Goal: Transaction & Acquisition: Purchase product/service

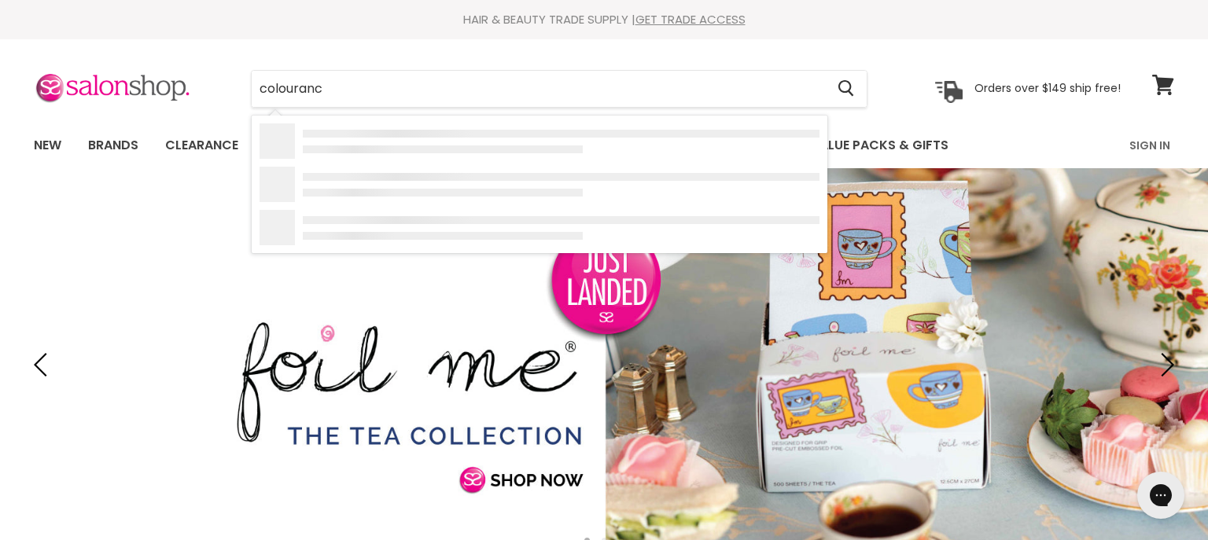
type input "colourance"
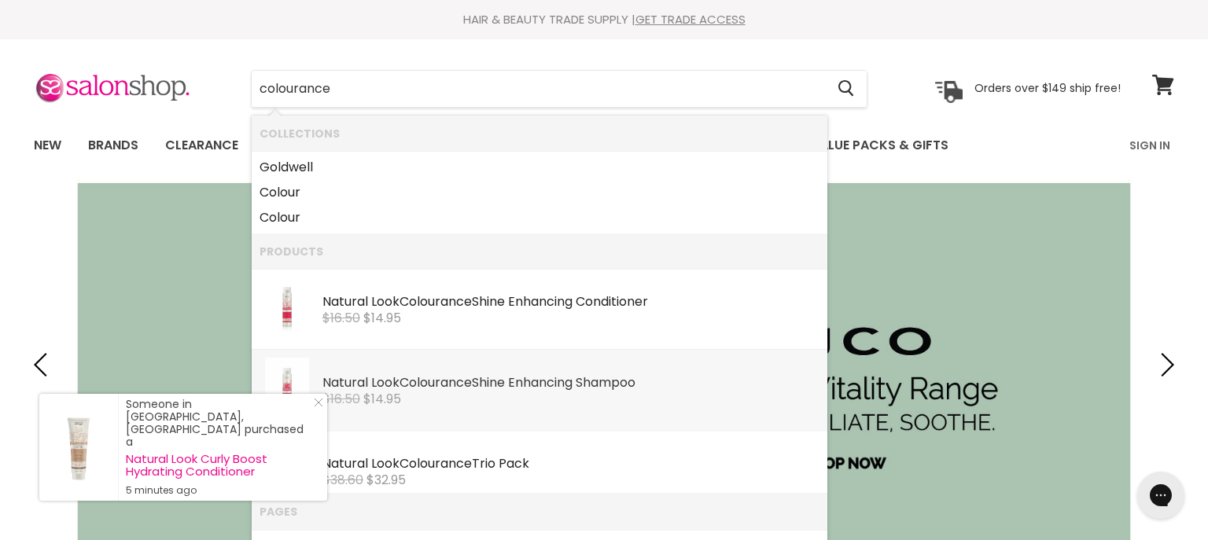
click at [409, 381] on b "Colourance" at bounding box center [435, 383] width 72 height 18
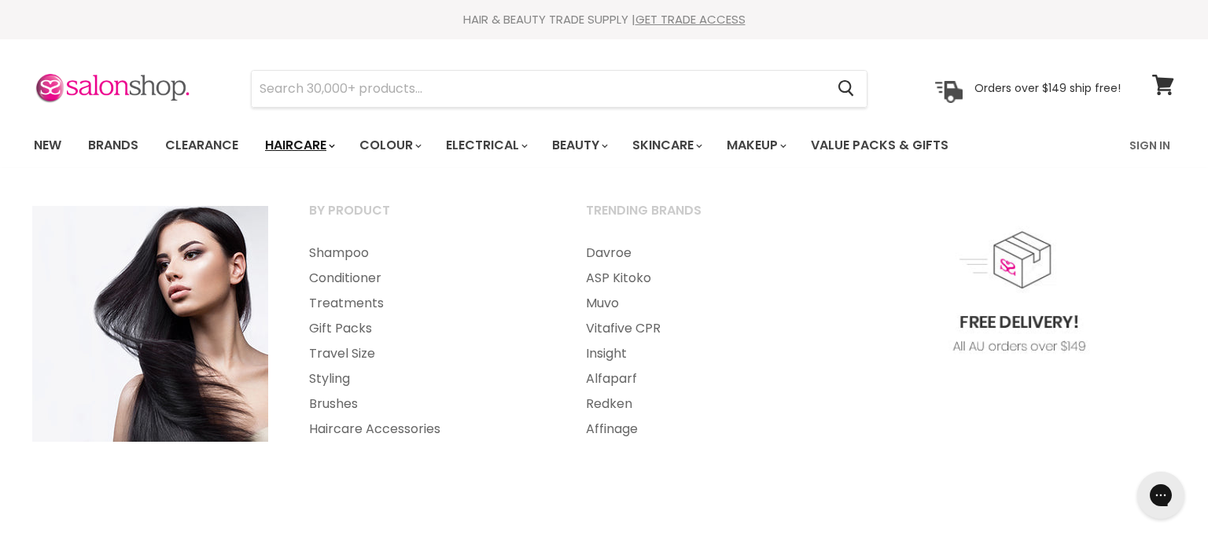
click at [302, 146] on link "Haircare" at bounding box center [298, 145] width 91 height 33
click at [304, 146] on link "Haircare" at bounding box center [298, 145] width 91 height 33
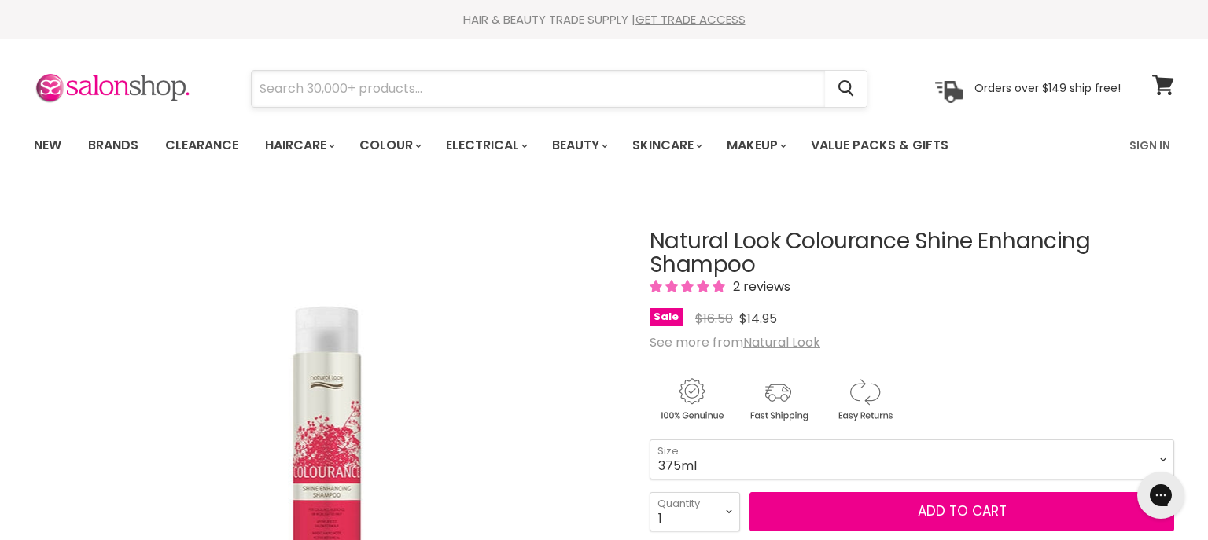
click at [419, 93] on input "Search" at bounding box center [538, 89] width 573 height 36
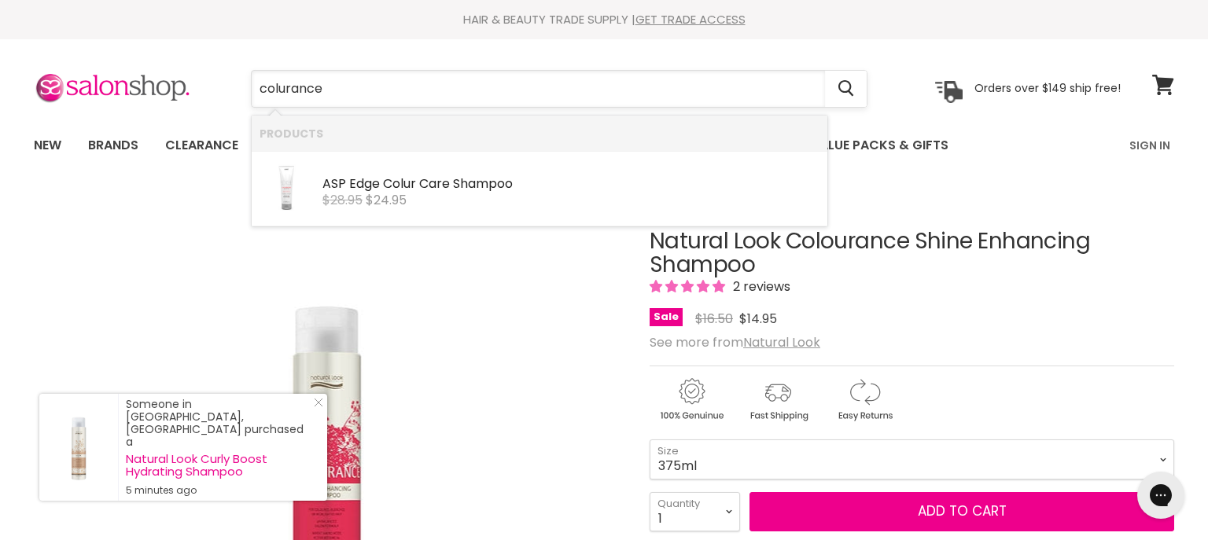
click at [278, 87] on input "colurance" at bounding box center [538, 89] width 573 height 36
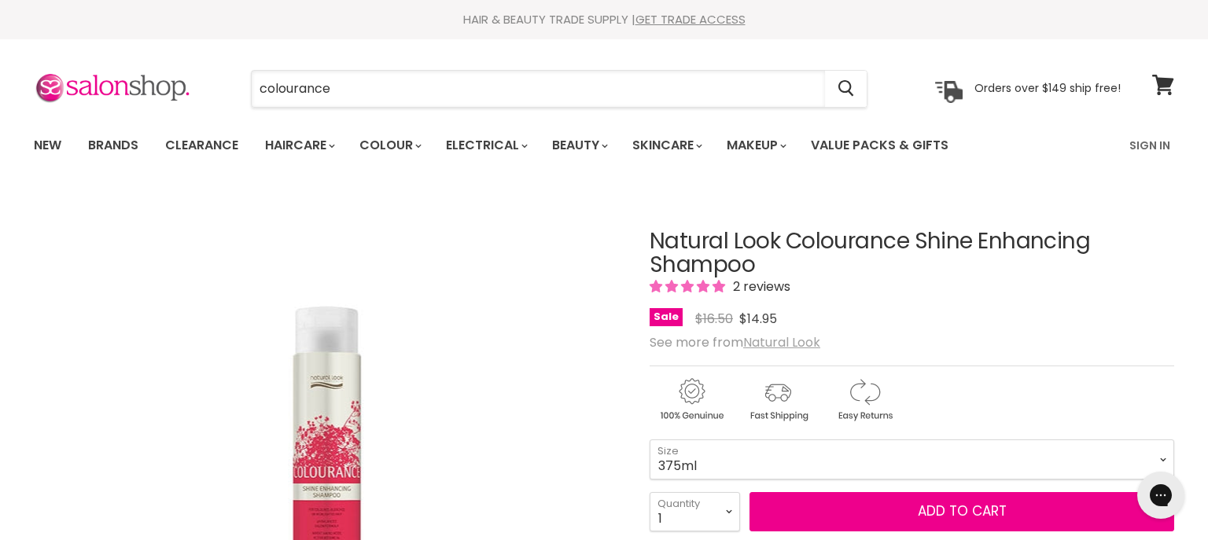
type input "colourance"
click at [788, 342] on u "Natural Look" at bounding box center [781, 342] width 77 height 18
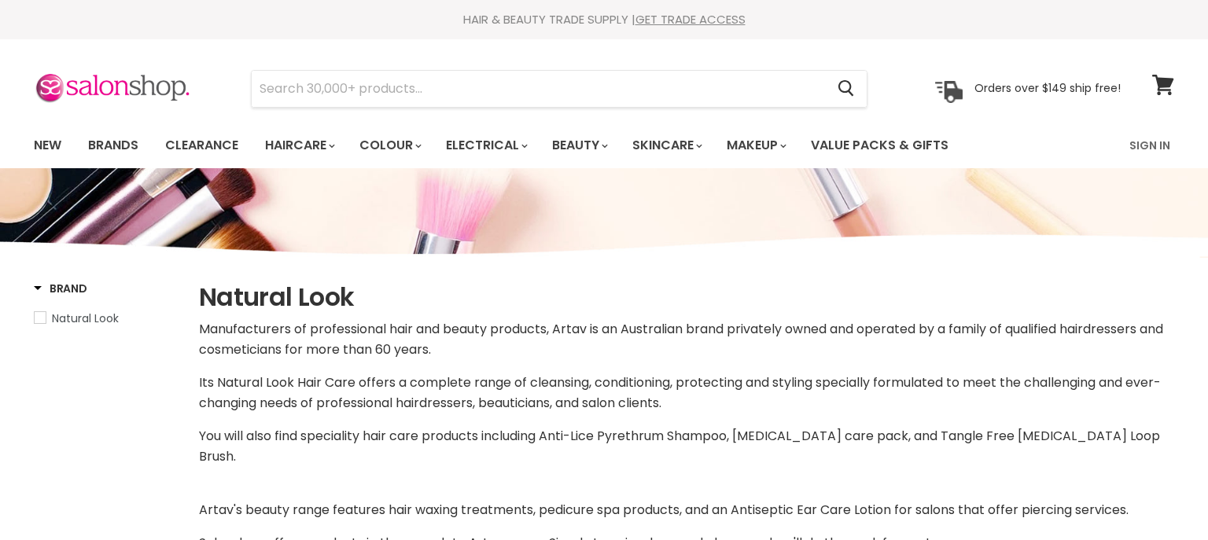
select select "manual"
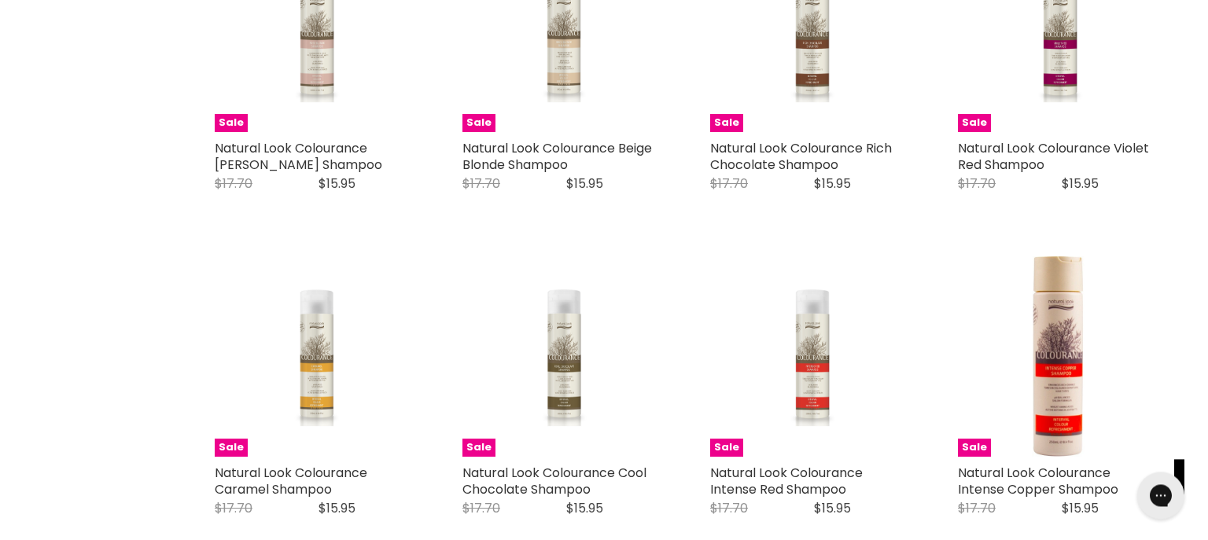
scroll to position [2999, 0]
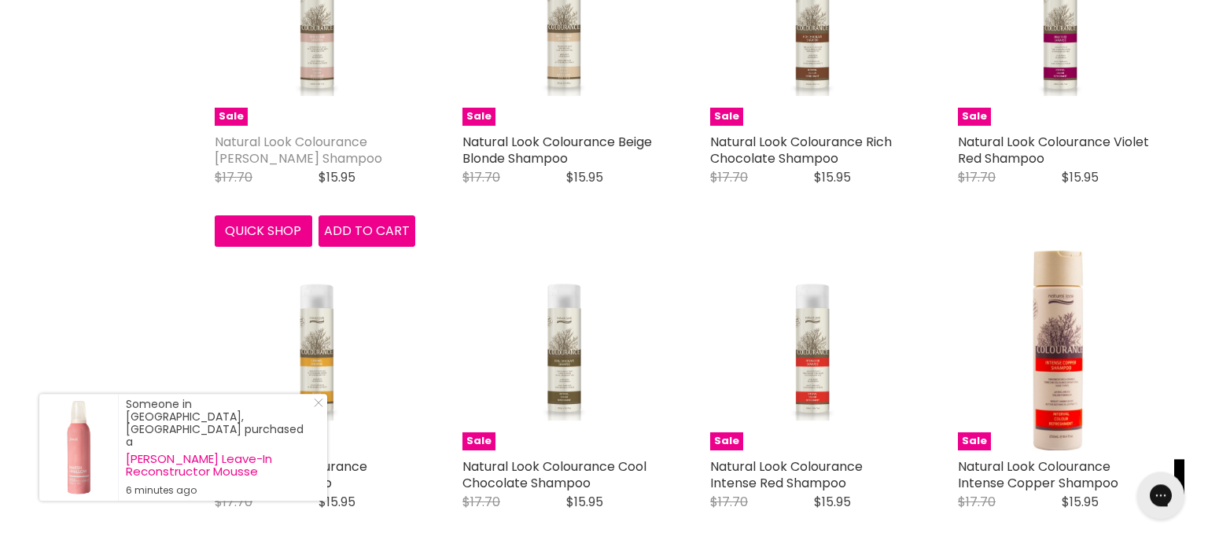
click at [291, 133] on link "Natural Look Colourance Rose Blonde Shampoo" at bounding box center [298, 150] width 167 height 35
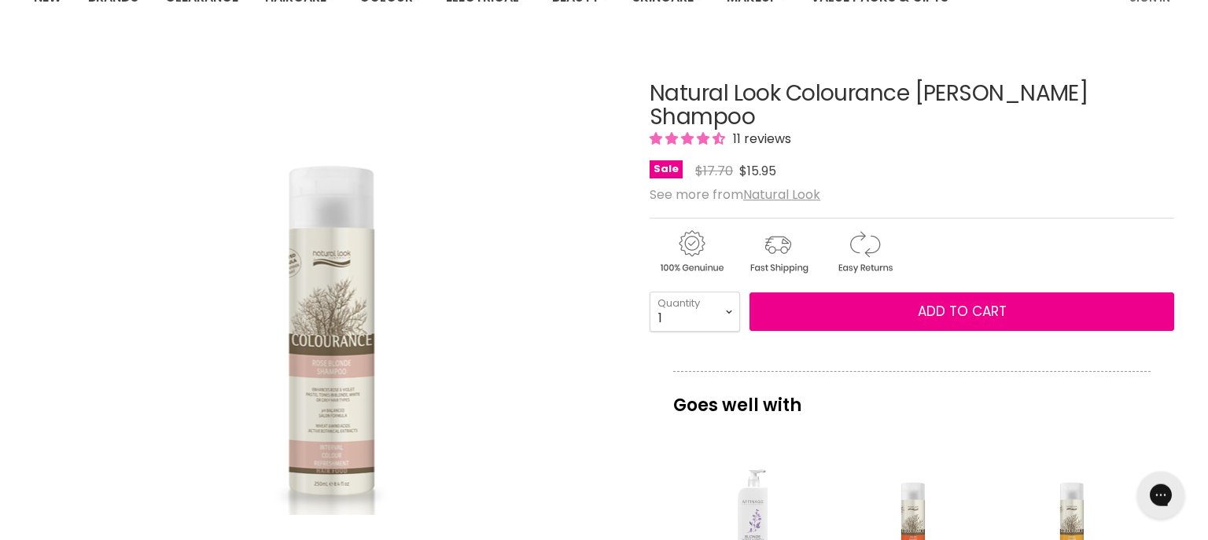
scroll to position [168, 0]
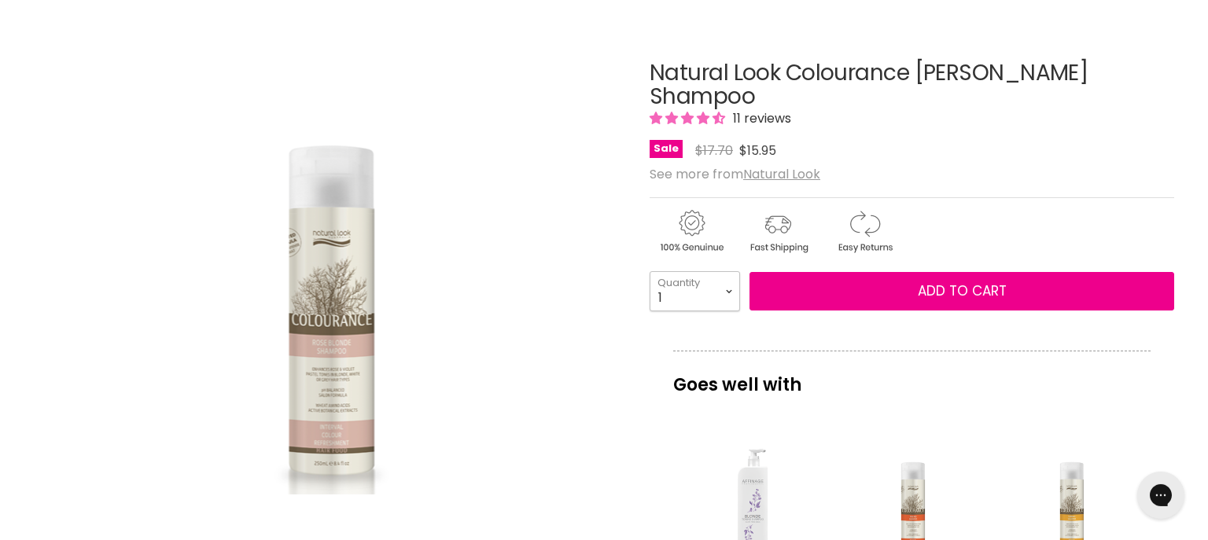
click at [650, 271] on select "1 2 3 4 5 6 7 8 9 10+" at bounding box center [695, 290] width 90 height 39
select select "2"
click option "2" at bounding box center [0, 0] width 0 height 0
type input "2"
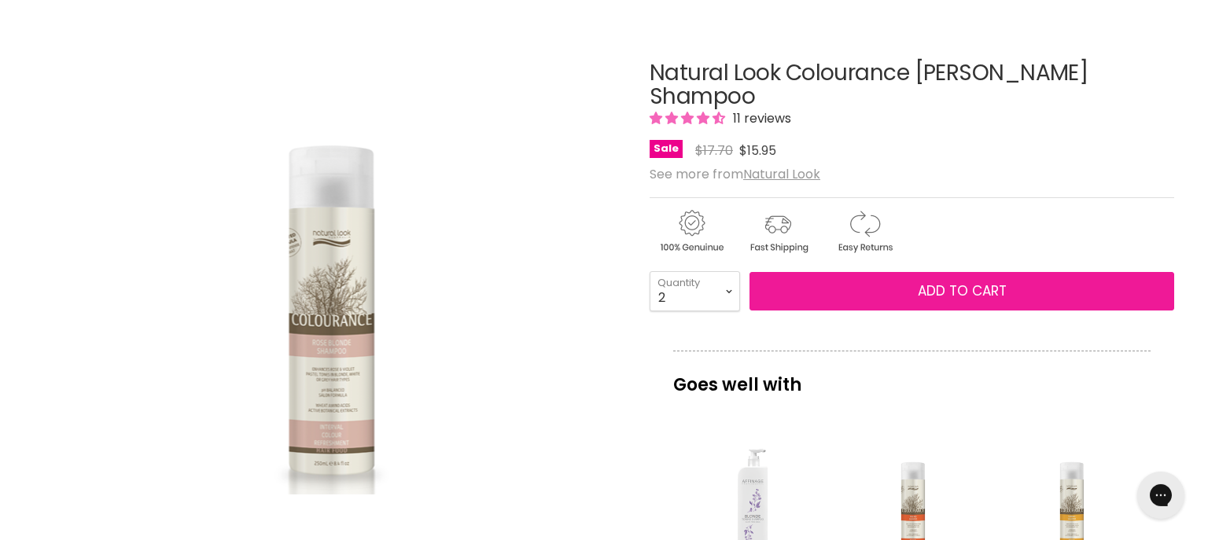
click at [937, 282] on span "Add to cart" at bounding box center [962, 291] width 89 height 19
click at [933, 282] on span "Add to cart" at bounding box center [962, 291] width 89 height 19
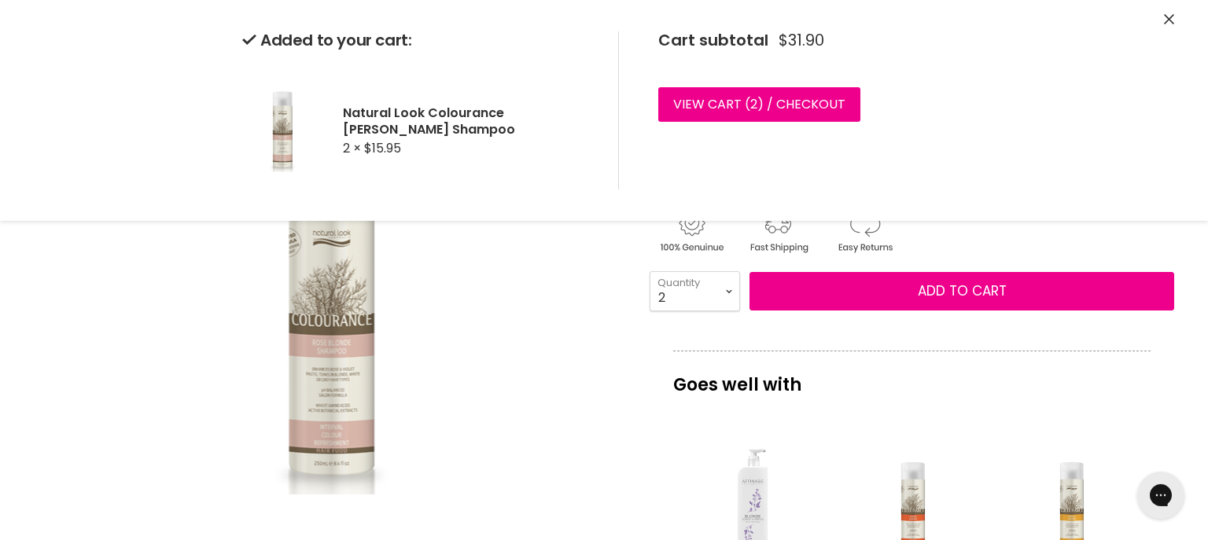
scroll to position [0, 0]
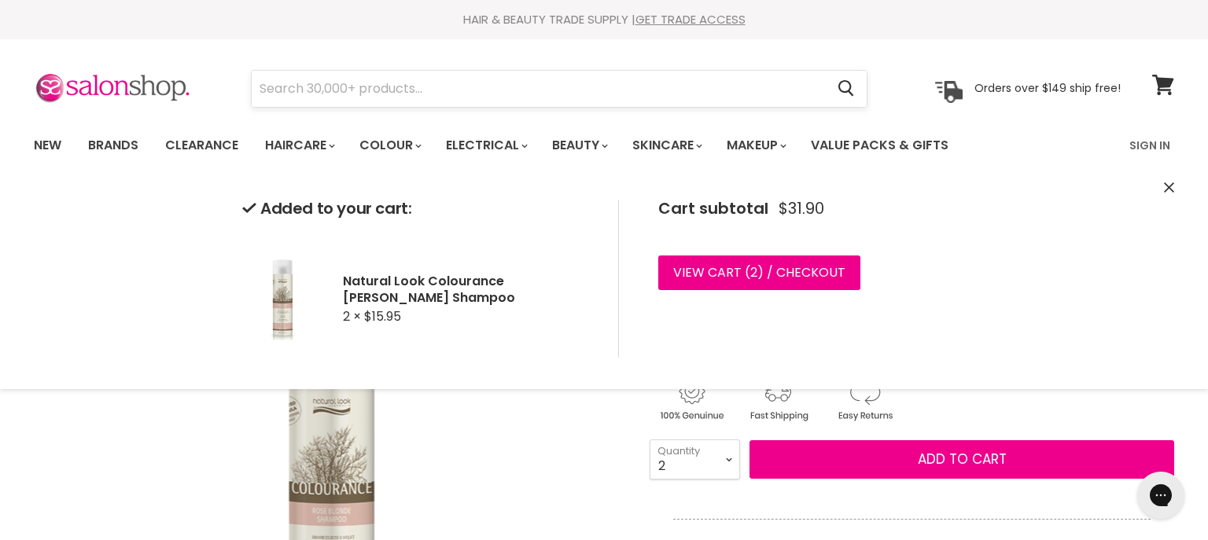
click at [283, 84] on input "Search" at bounding box center [538, 89] width 573 height 36
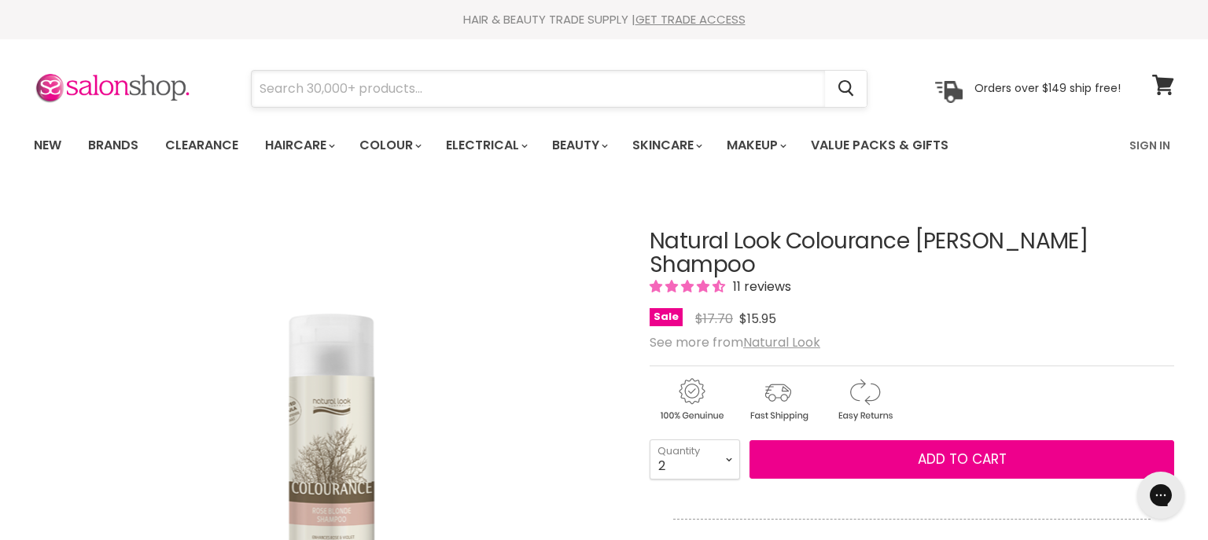
click at [278, 84] on input "Search" at bounding box center [538, 89] width 573 height 36
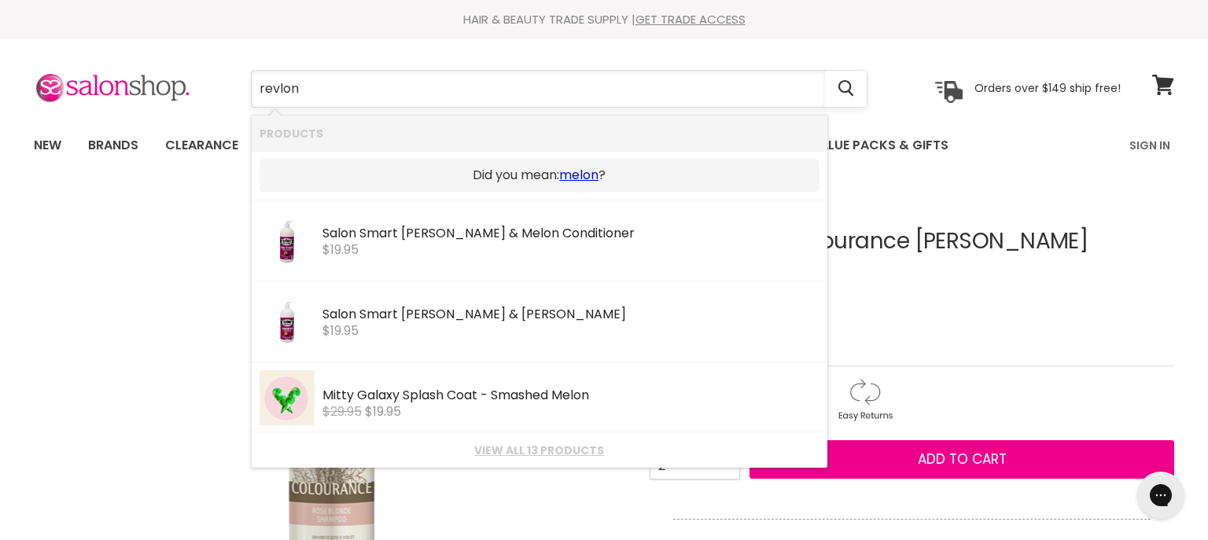
drag, startPoint x: 304, startPoint y: 87, endPoint x: 269, endPoint y: 84, distance: 34.7
click at [269, 84] on input "revlon" at bounding box center [538, 89] width 573 height 36
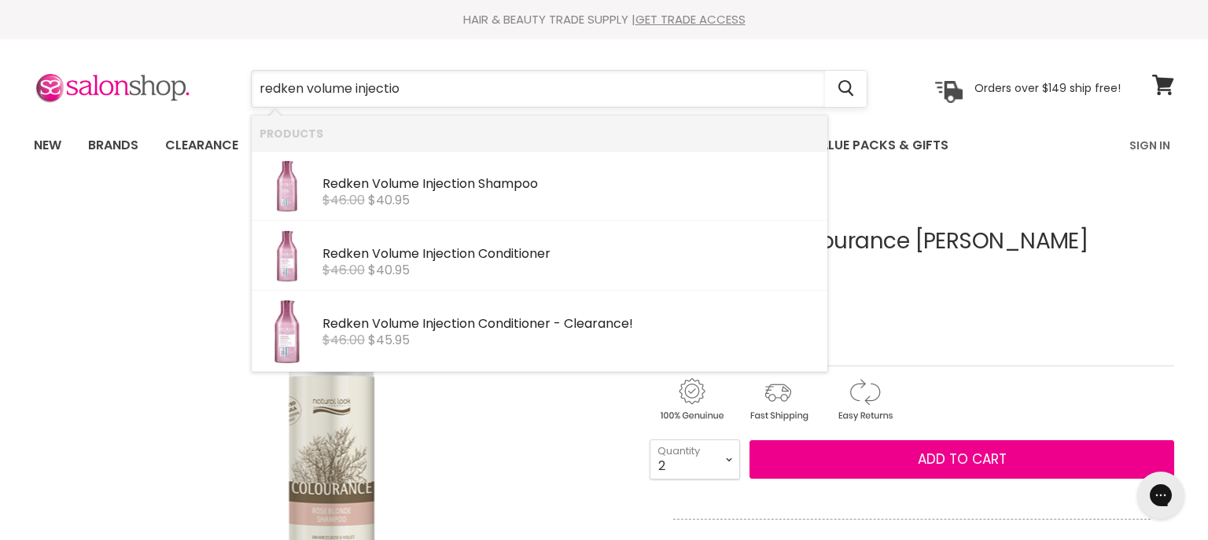
type input "redken volume injection"
click at [364, 321] on b "Redken" at bounding box center [345, 324] width 46 height 18
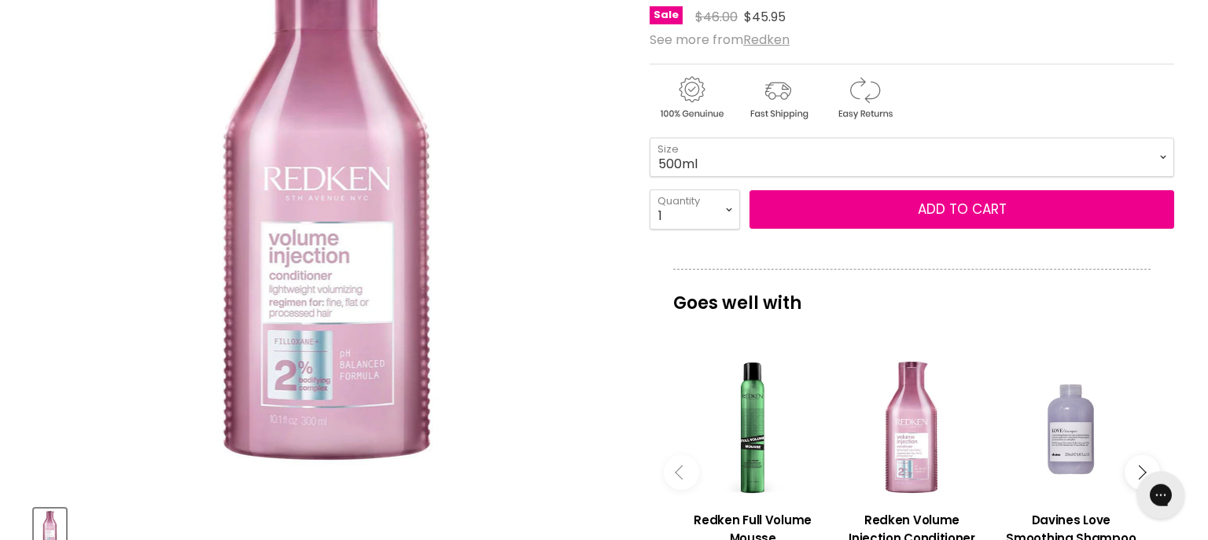
scroll to position [303, 0]
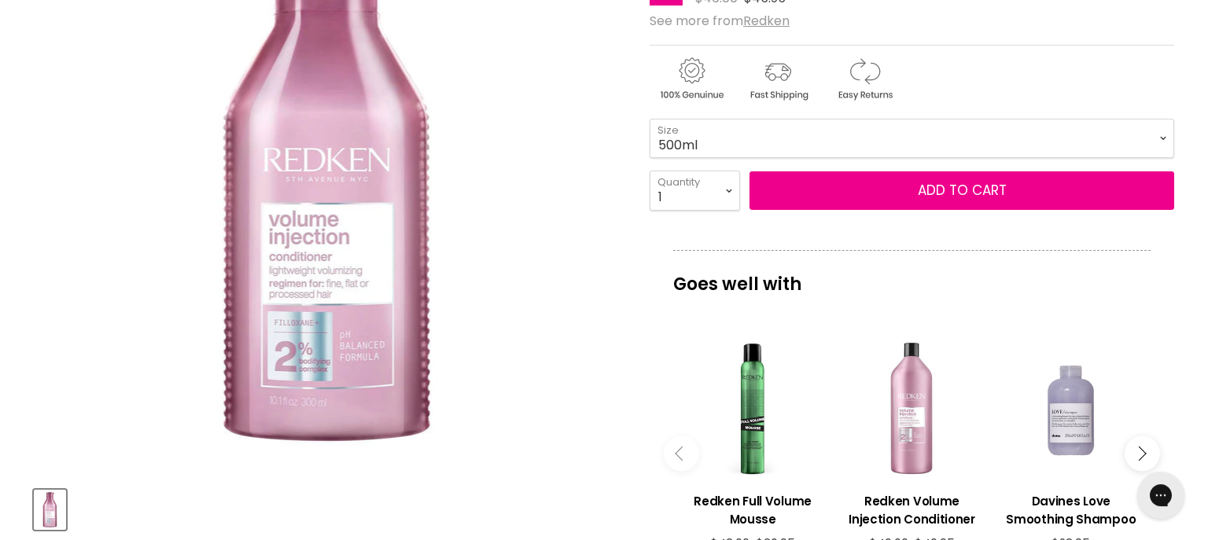
click at [919, 434] on div "Main content" at bounding box center [911, 408] width 143 height 143
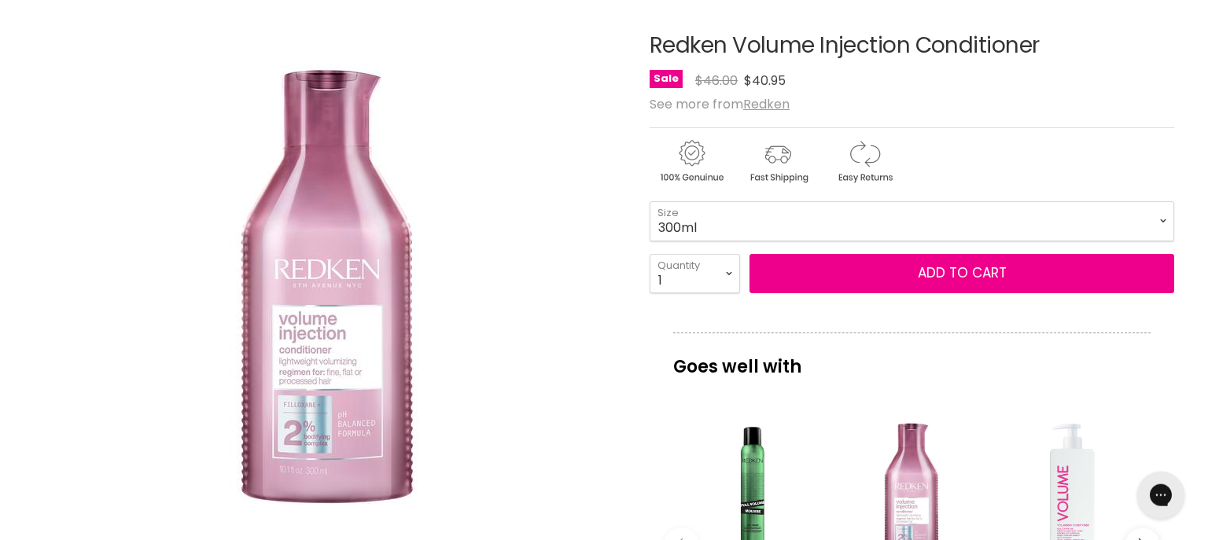
scroll to position [193, 0]
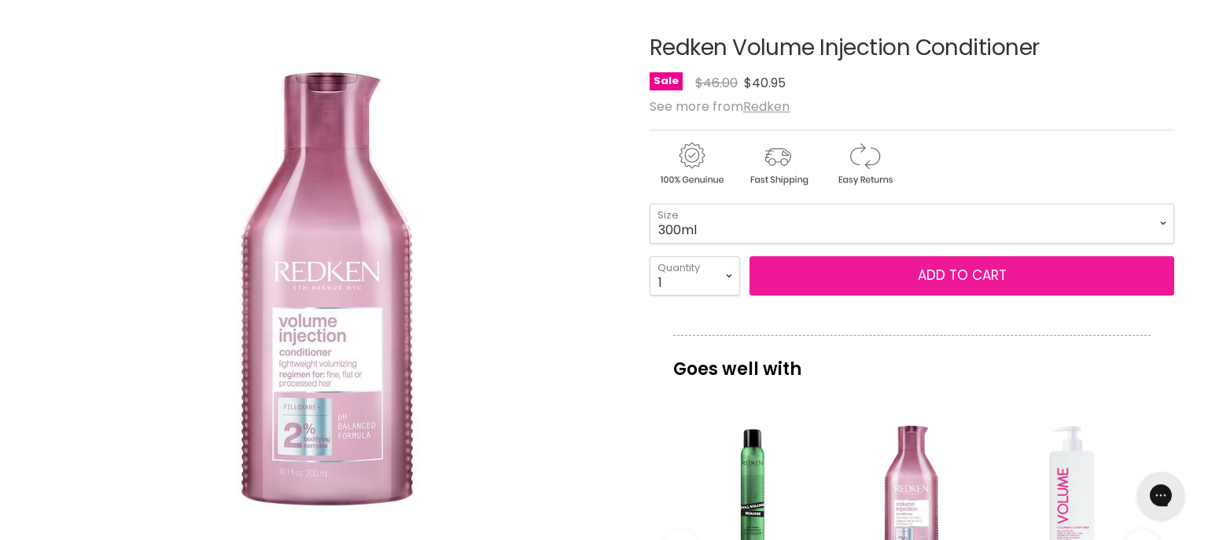
click at [992, 274] on span "Add to cart" at bounding box center [962, 275] width 89 height 19
click at [934, 274] on span "Add to cart" at bounding box center [962, 275] width 89 height 19
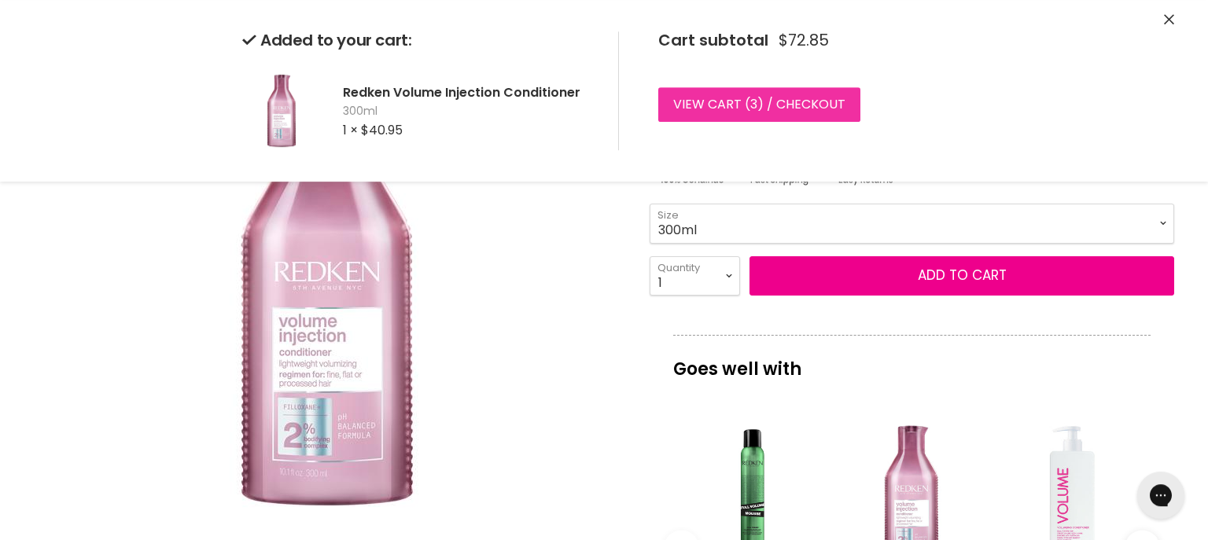
click at [810, 105] on link "View cart ( 3 ) / Checkout" at bounding box center [759, 104] width 202 height 35
